Goal: Information Seeking & Learning: Learn about a topic

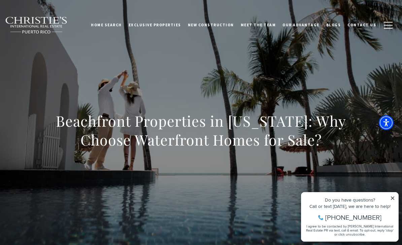
click at [384, 26] on button "button" at bounding box center [387, 25] width 17 height 20
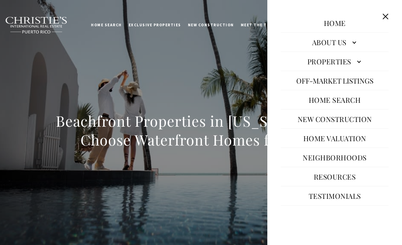
click at [336, 69] on link "Properties" at bounding box center [335, 61] width 108 height 16
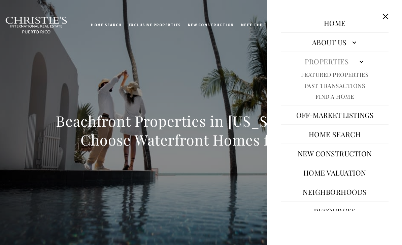
click at [215, 88] on div "Beachfront Properties in [US_STATE]: Why Choose Waterfront Homes for Sale?" at bounding box center [201, 135] width 402 height 202
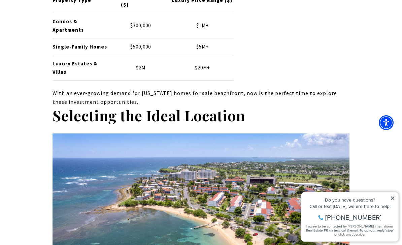
scroll to position [2246, 0]
click at [392, 197] on icon at bounding box center [392, 198] width 5 height 5
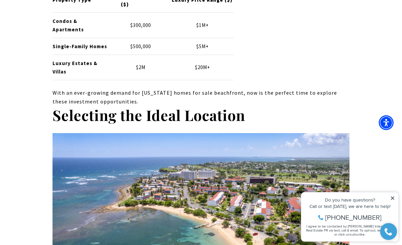
click at [392, 196] on icon at bounding box center [392, 198] width 5 height 5
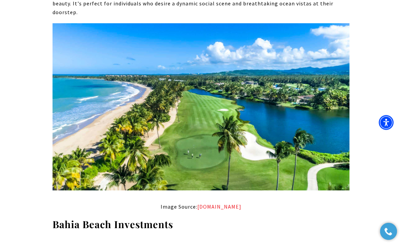
scroll to position [3074, 0]
click at [318, 85] on img at bounding box center [200, 106] width 297 height 167
click at [267, 65] on img at bounding box center [200, 106] width 297 height 167
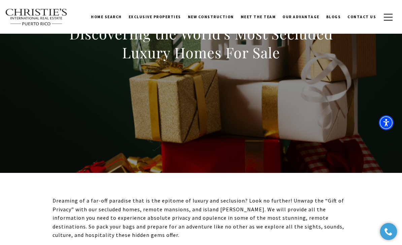
scroll to position [12, 0]
